Goal: Communication & Community: Participate in discussion

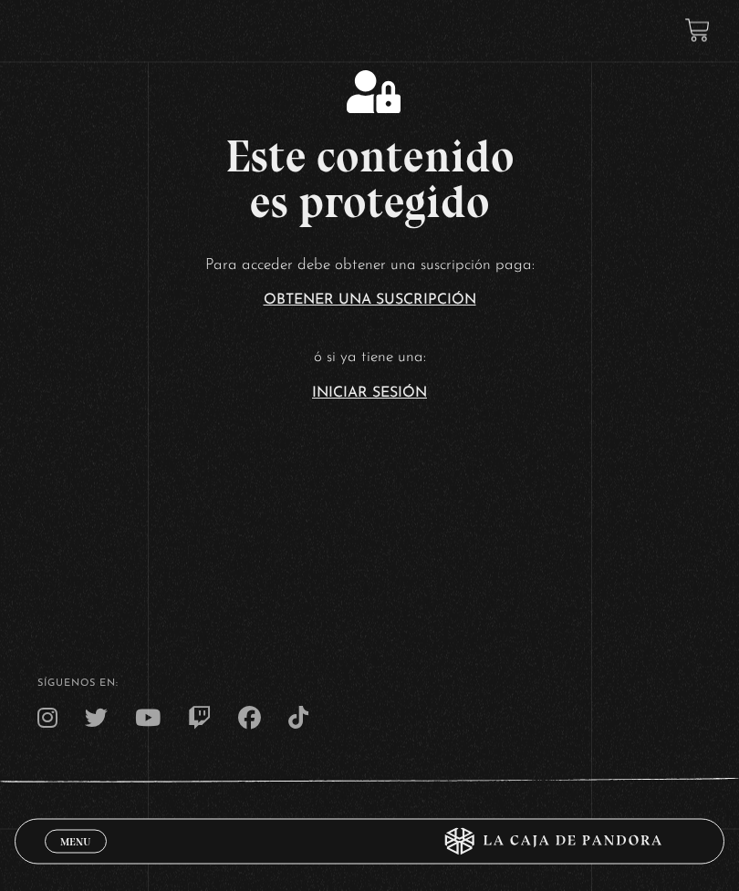
scroll to position [469, 0]
click at [392, 400] on link "Iniciar Sesión" at bounding box center [369, 393] width 115 height 15
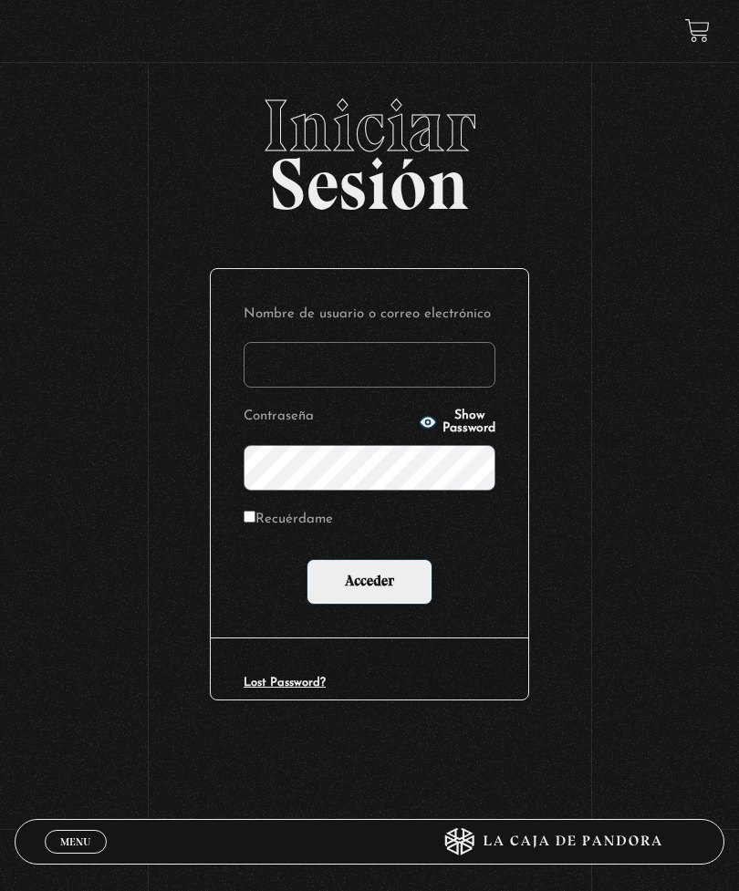
type input "[EMAIL_ADDRESS][DOMAIN_NAME]"
click at [369, 585] on input "Acceder" at bounding box center [369, 582] width 126 height 46
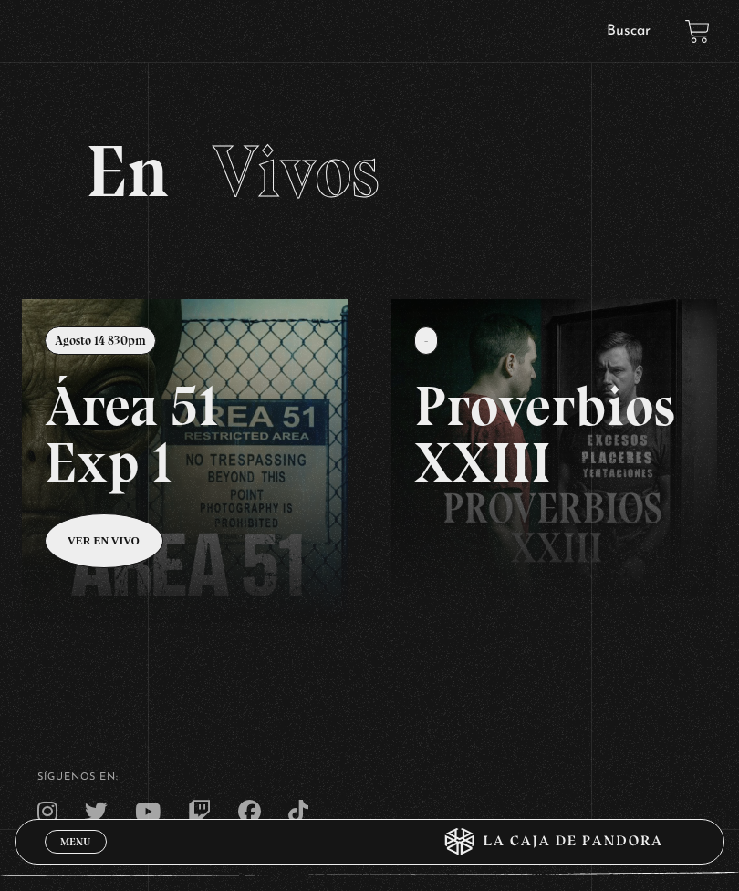
click at [92, 540] on link at bounding box center [391, 744] width 739 height 891
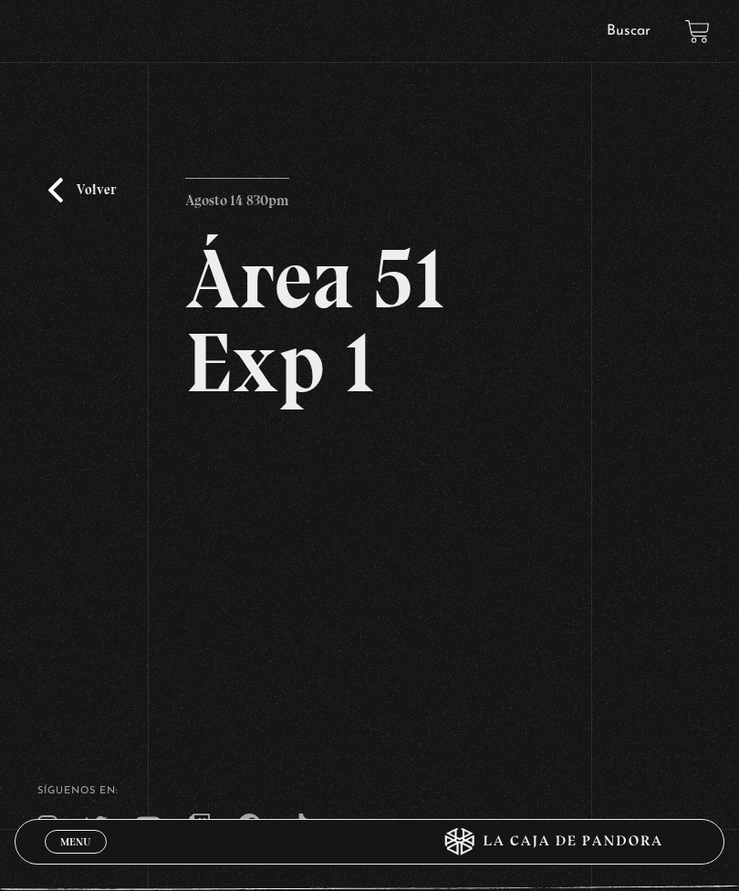
click at [77, 202] on link "Volver" at bounding box center [81, 190] width 67 height 25
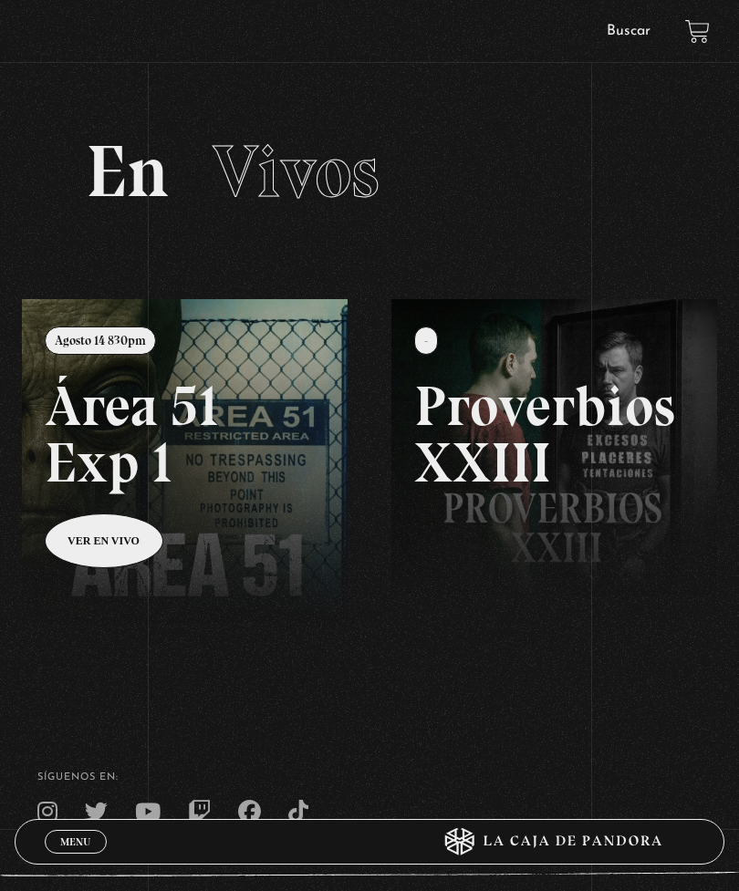
click at [74, 845] on span "Menu" at bounding box center [75, 841] width 30 height 11
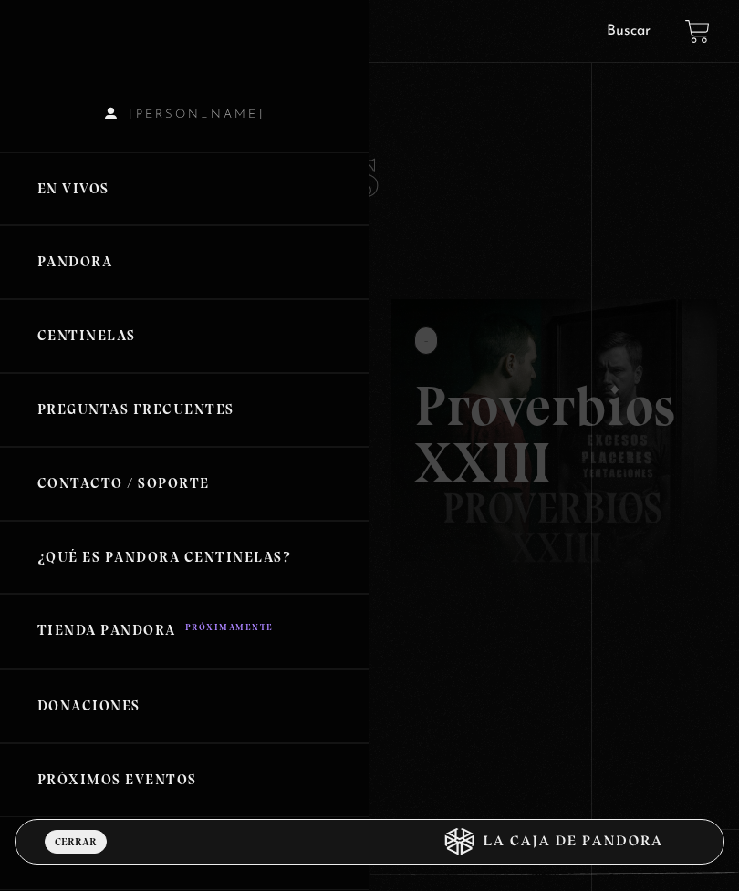
click at [77, 339] on link "Centinelas" at bounding box center [184, 336] width 369 height 74
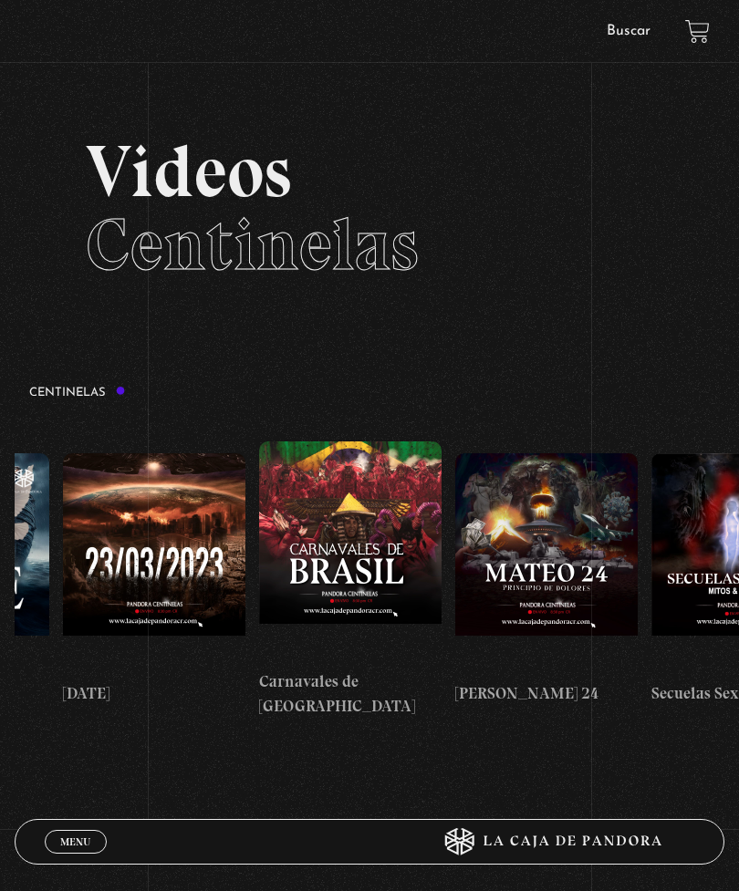
scroll to position [0, 8188]
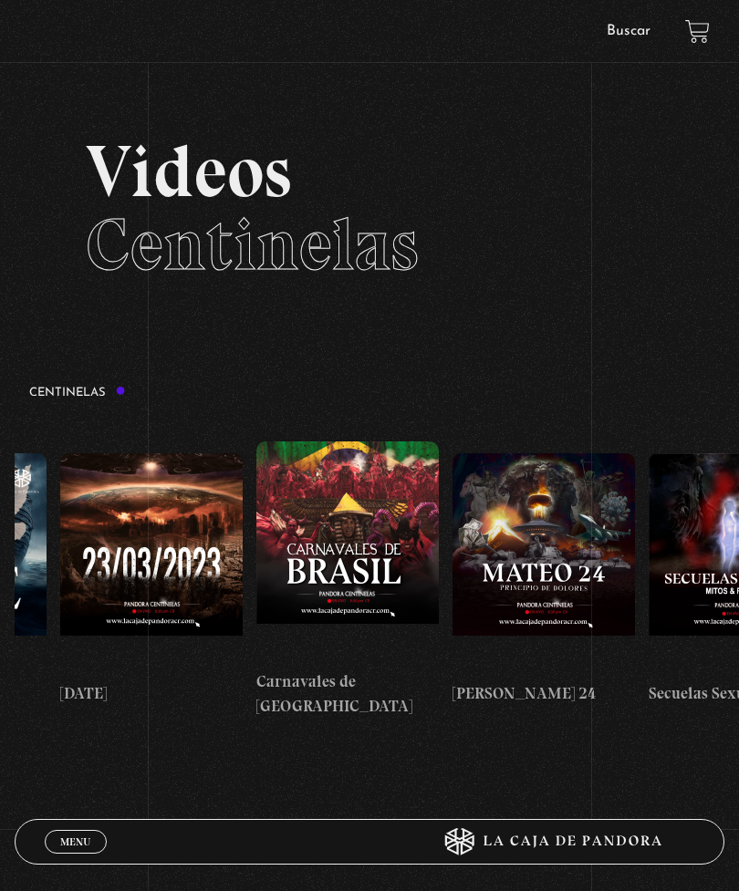
click at [522, 562] on figure at bounding box center [543, 562] width 182 height 219
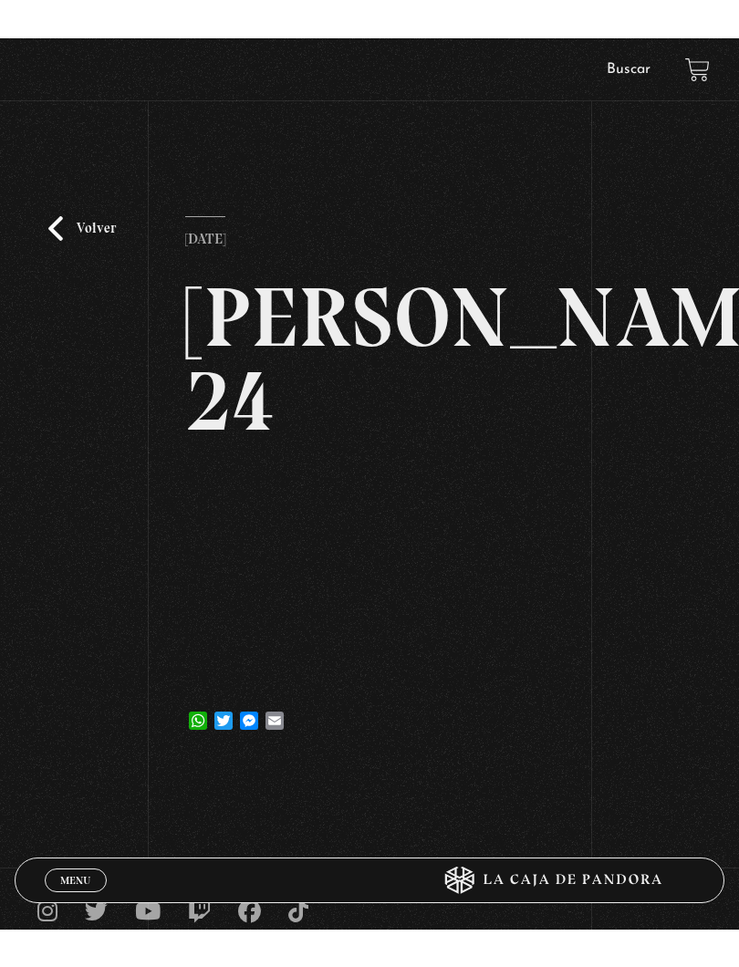
scroll to position [18, 0]
